Goal: Information Seeking & Learning: Learn about a topic

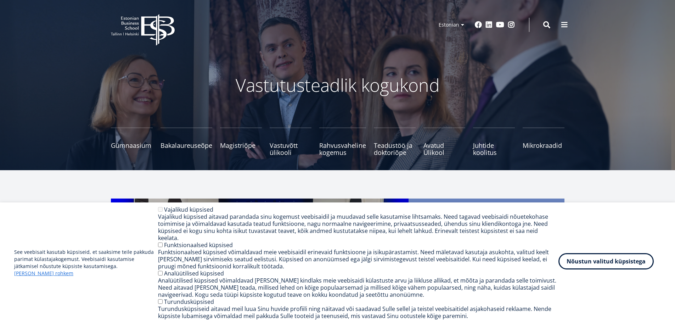
click at [590, 265] on button "Nõustun valitud küpsistega" at bounding box center [605, 261] width 95 height 16
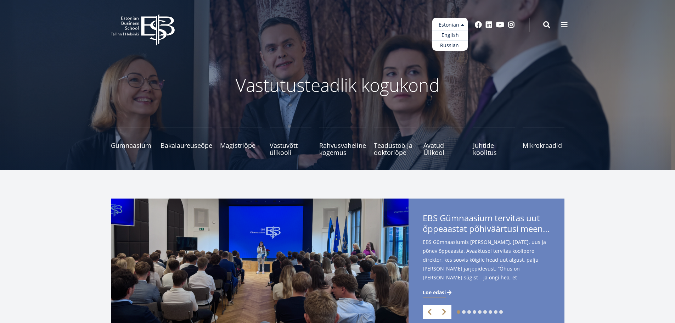
click at [453, 23] on ul "Estonian English Russian" at bounding box center [449, 34] width 35 height 33
click at [451, 34] on link "English" at bounding box center [449, 35] width 35 height 10
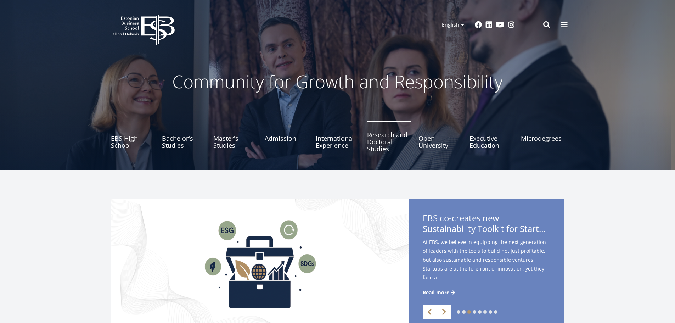
click at [375, 144] on link "Research and Doctoral Studies" at bounding box center [389, 137] width 44 height 35
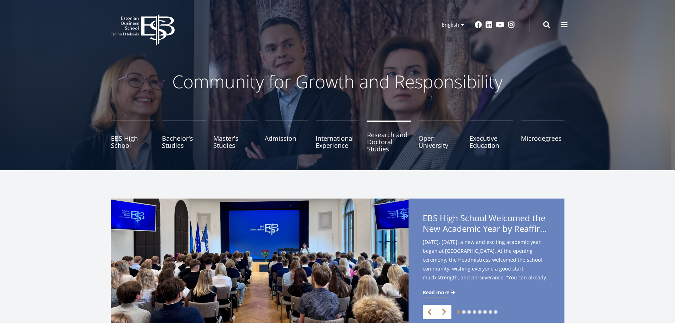
click at [393, 133] on link "Research and Doctoral Studies" at bounding box center [389, 137] width 44 height 35
